Goal: Task Accomplishment & Management: Complete application form

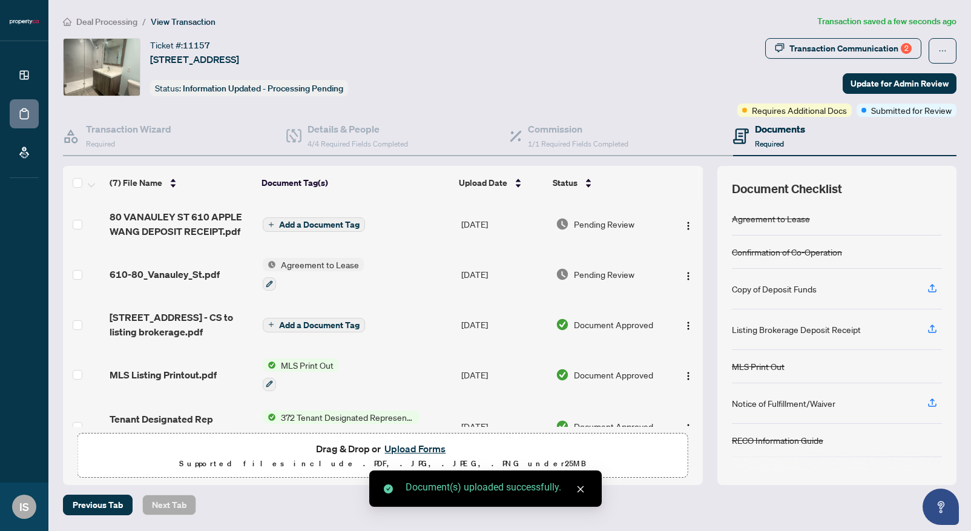
click at [338, 226] on span "Add a Document Tag" at bounding box center [319, 224] width 80 height 8
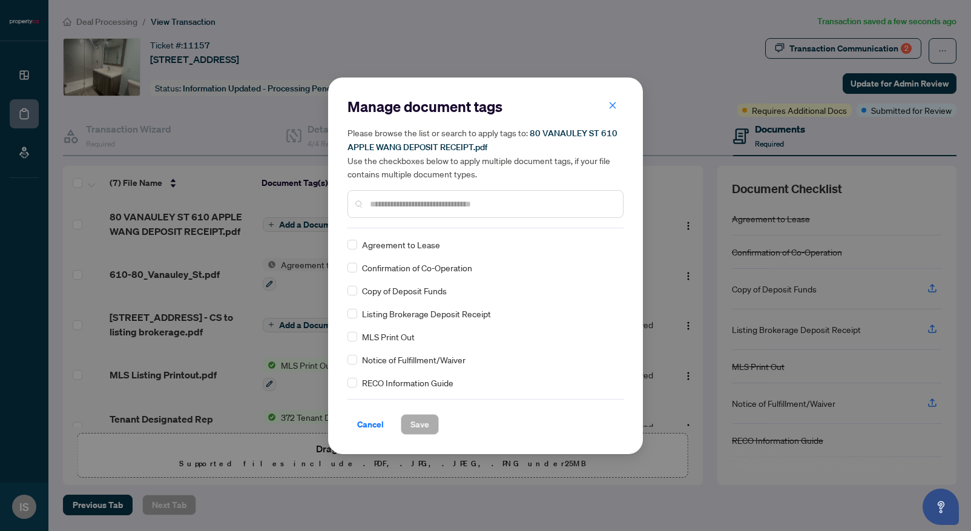
click at [383, 292] on span "Copy of Deposit Funds" at bounding box center [404, 290] width 85 height 13
click at [357, 289] on div "Copy of Deposit Funds" at bounding box center [481, 290] width 269 height 13
click at [414, 427] on span "Save" at bounding box center [419, 424] width 19 height 19
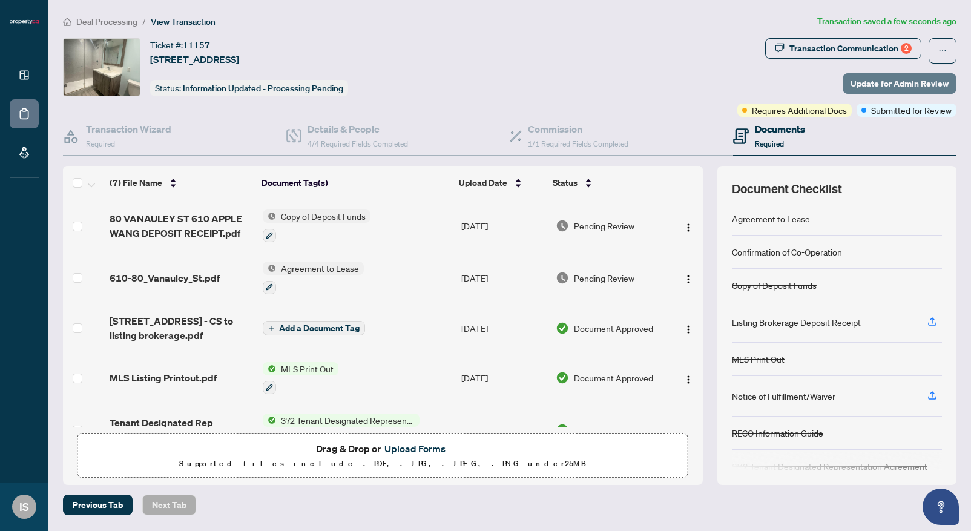
click at [878, 79] on span "Update for Admin Review" at bounding box center [899, 83] width 98 height 19
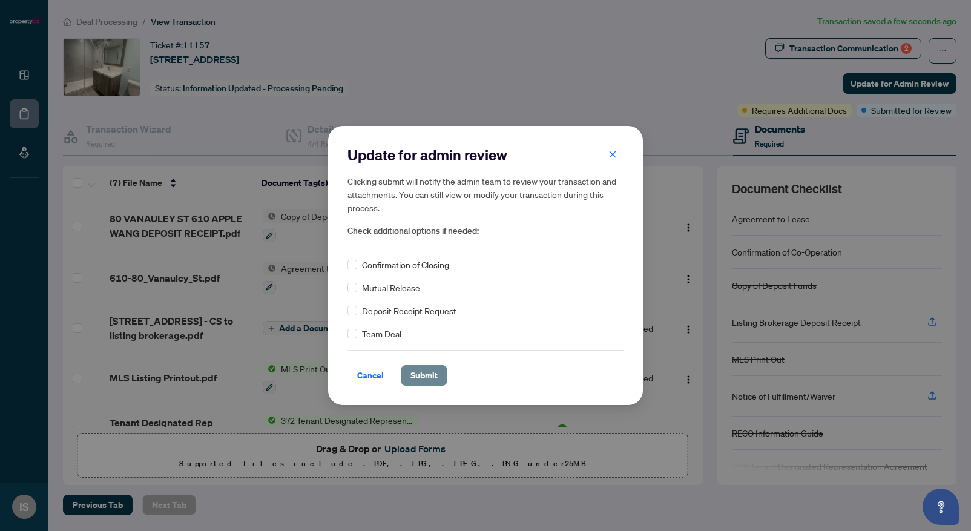
click at [438, 378] on button "Submit" at bounding box center [424, 375] width 47 height 21
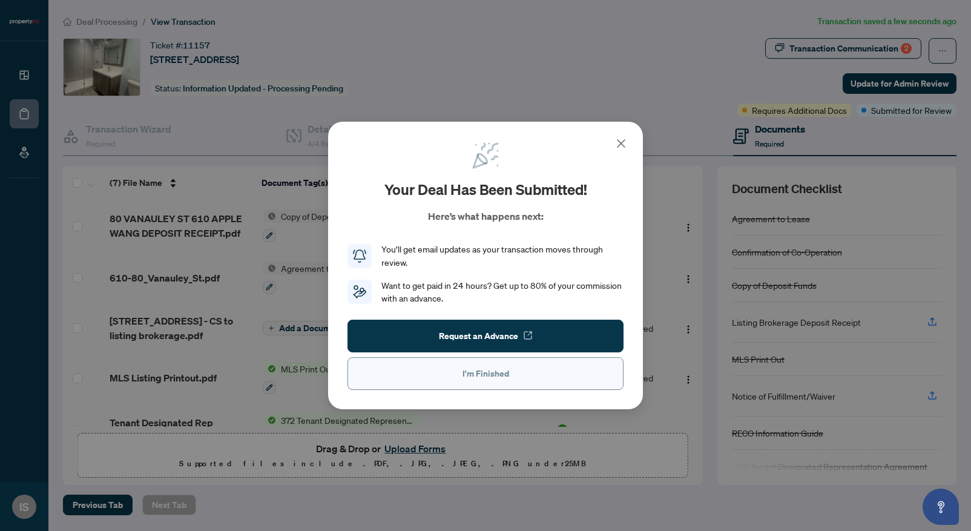
click at [413, 388] on button "I'm Finished" at bounding box center [485, 373] width 276 height 33
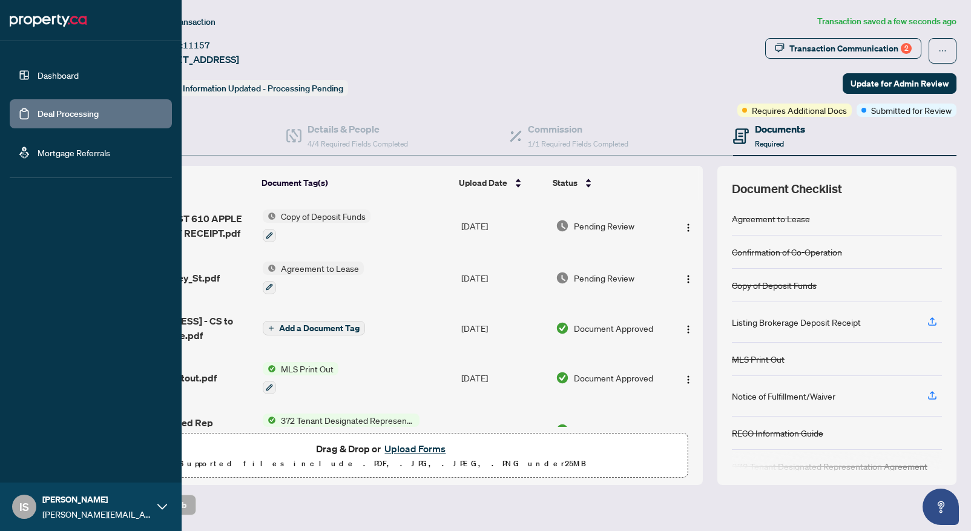
click at [38, 70] on link "Dashboard" at bounding box center [58, 75] width 41 height 11
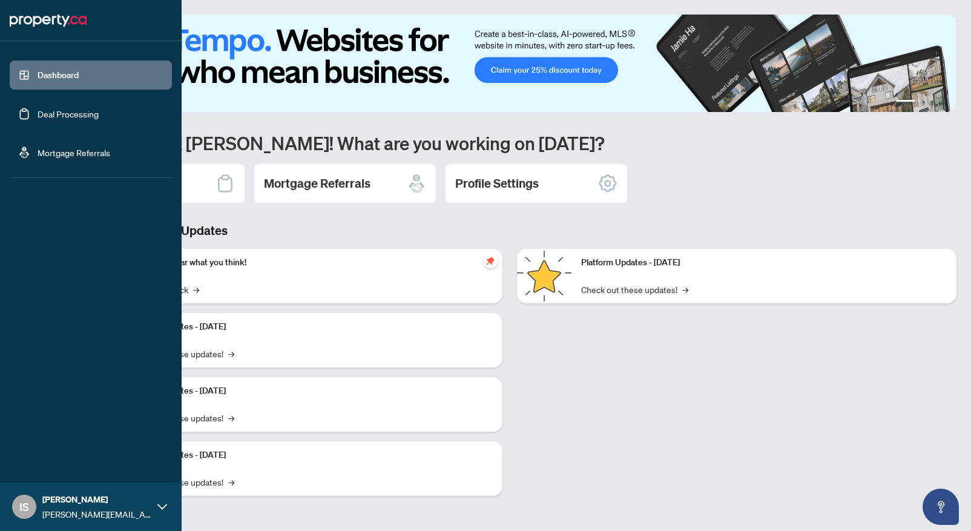
click at [38, 119] on link "Deal Processing" at bounding box center [68, 113] width 61 height 11
